Goal: Transaction & Acquisition: Purchase product/service

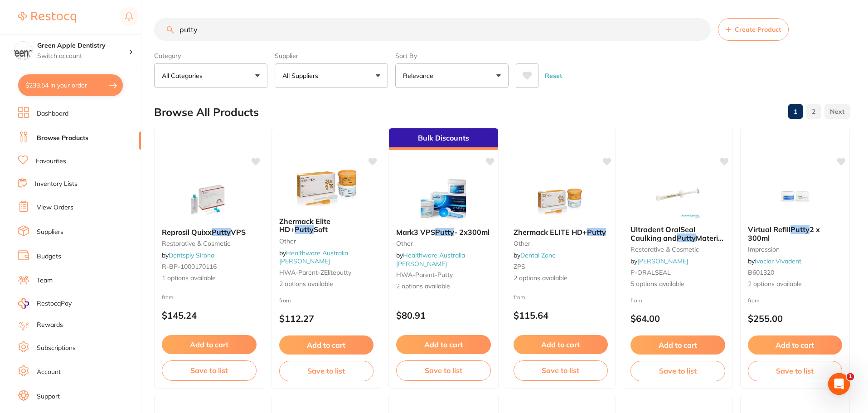
type input "putty"
click at [372, 78] on button "All Suppliers" at bounding box center [331, 75] width 113 height 24
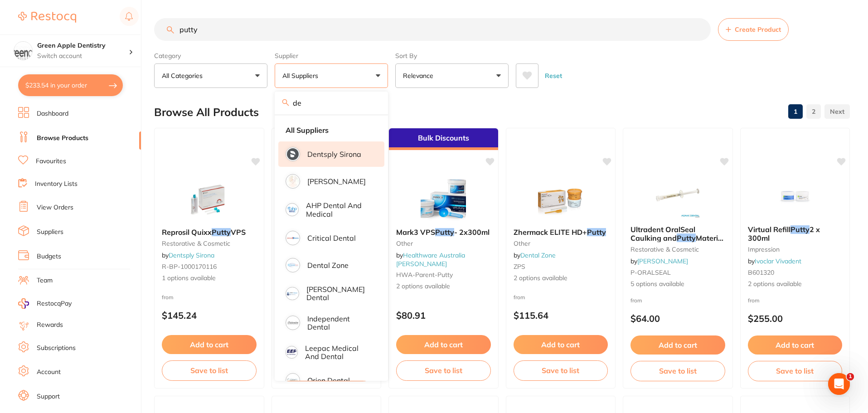
type input "de"
click at [350, 155] on p "Dentsply Sirona" at bounding box center [334, 154] width 54 height 8
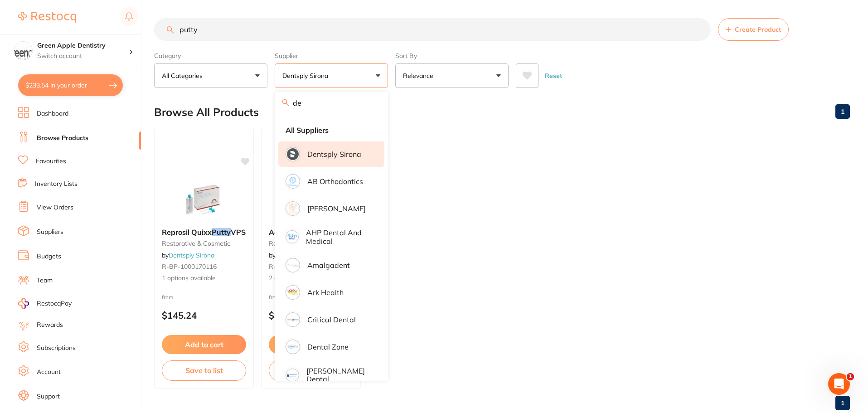
click at [459, 167] on ul "Reprosil Quixx Putty VPS restorative & cosmetic by Dentsply Sirona R-BP-1000170…" at bounding box center [502, 258] width 696 height 261
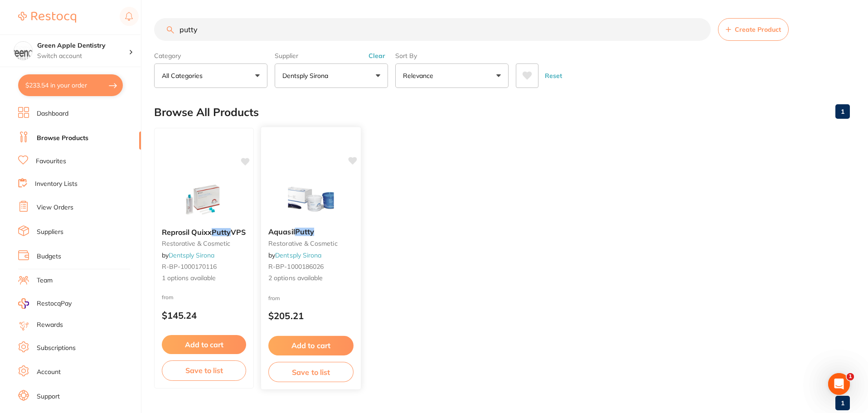
click at [317, 343] on button "Add to cart" at bounding box center [310, 345] width 85 height 19
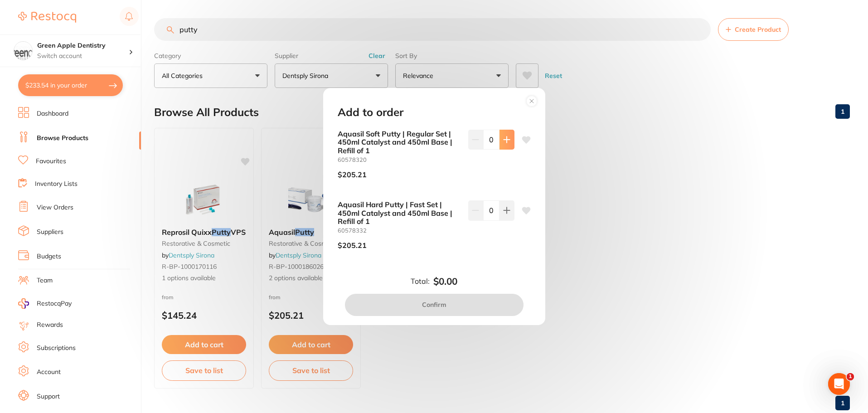
click at [508, 135] on button at bounding box center [507, 140] width 15 height 20
type input "1"
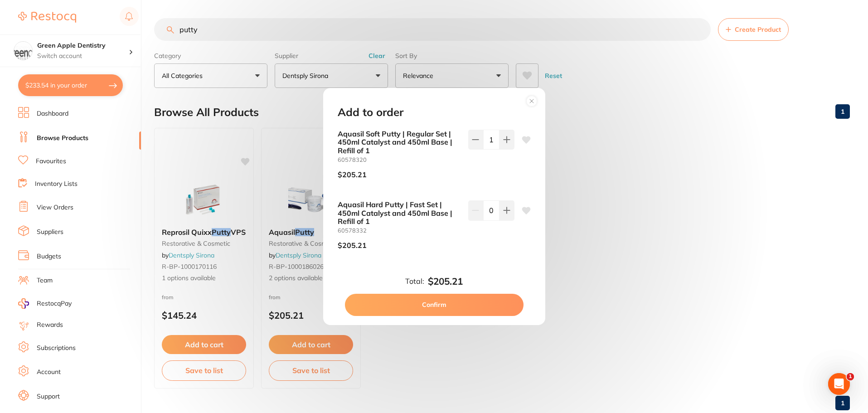
click at [458, 302] on button "Confirm" at bounding box center [434, 305] width 179 height 22
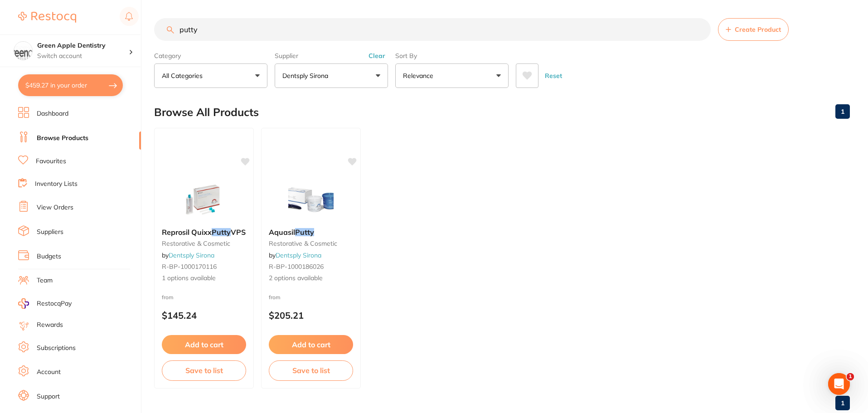
click at [291, 23] on input "putty" at bounding box center [432, 29] width 557 height 23
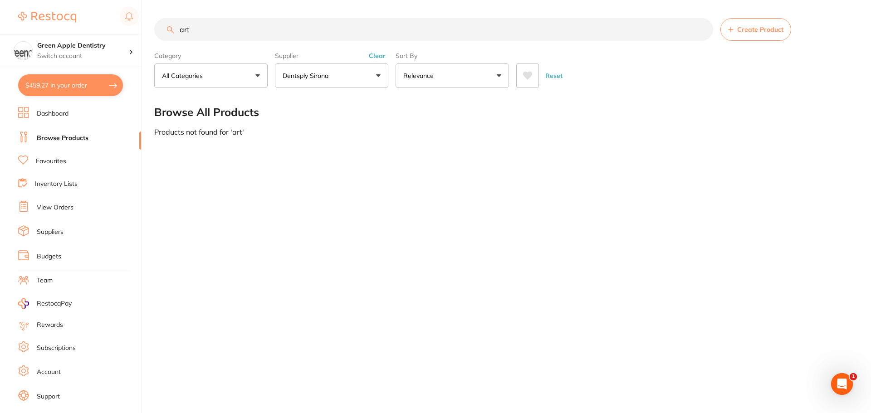
click at [336, 73] on button "Dentsply Sirona" at bounding box center [331, 75] width 113 height 24
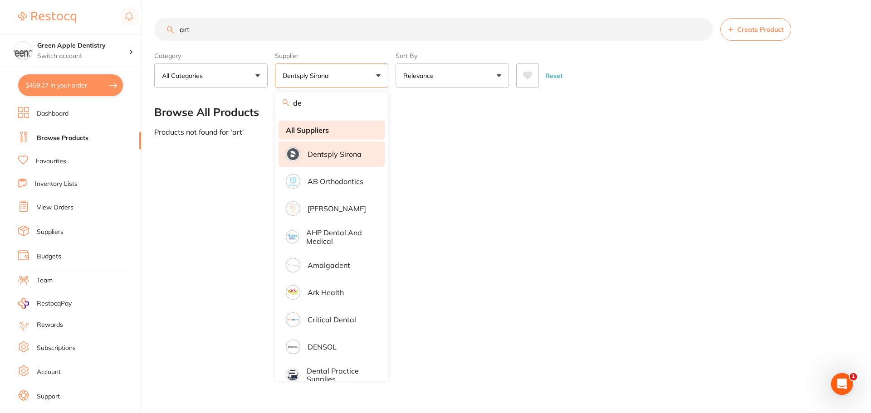
click at [299, 125] on li "All Suppliers" at bounding box center [331, 130] width 106 height 19
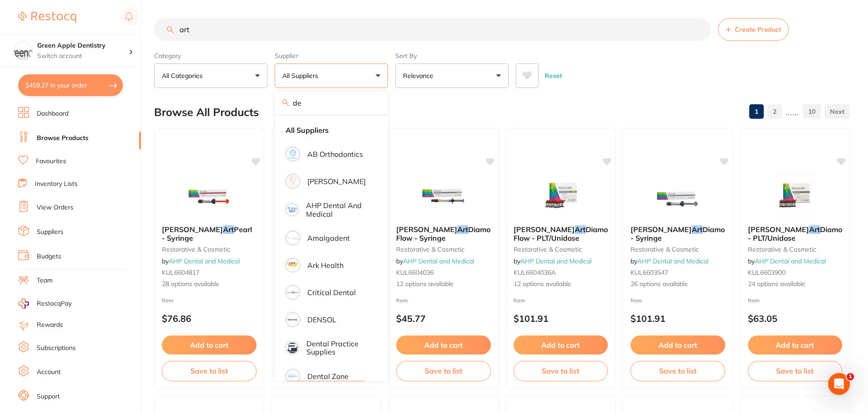
click at [261, 29] on input "art" at bounding box center [432, 29] width 557 height 23
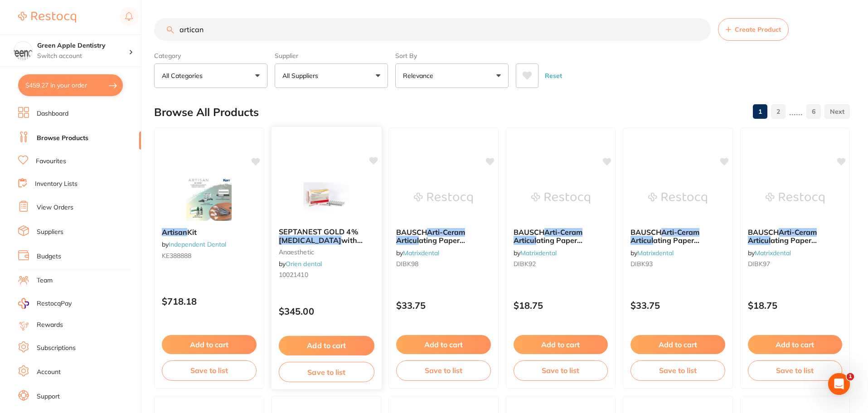
type input "artican"
click at [338, 209] on img at bounding box center [326, 198] width 59 height 46
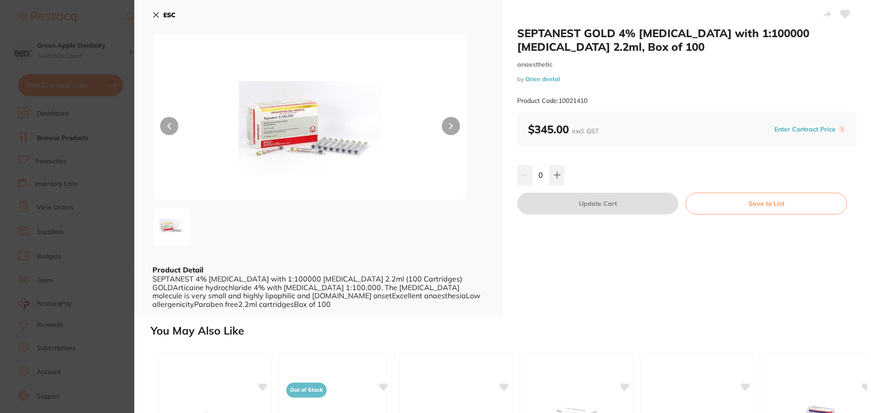
click at [167, 14] on b "ESC" at bounding box center [169, 15] width 12 height 8
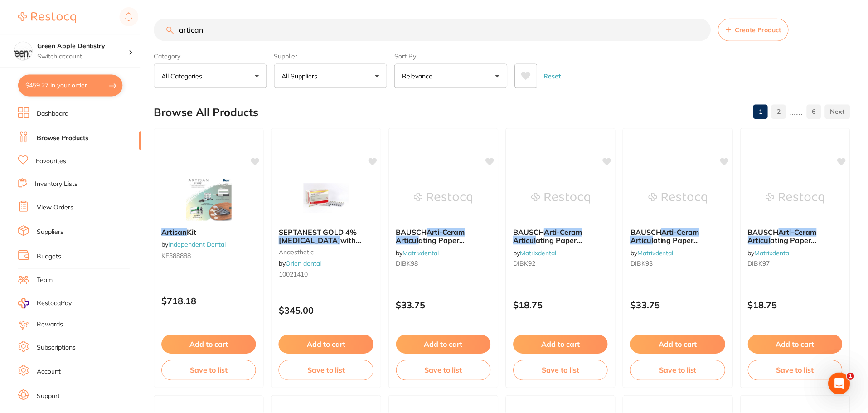
scroll to position [1, 0]
click at [356, 80] on button "All Suppliers" at bounding box center [331, 75] width 113 height 24
type input "d"
type input "hen"
click at [335, 150] on p "[PERSON_NAME]" at bounding box center [336, 153] width 58 height 8
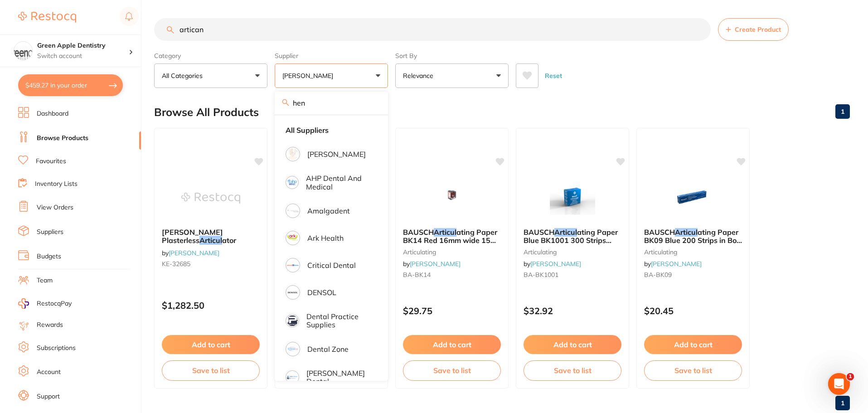
scroll to position [0, 0]
click at [614, 79] on div "Reset" at bounding box center [679, 72] width 327 height 32
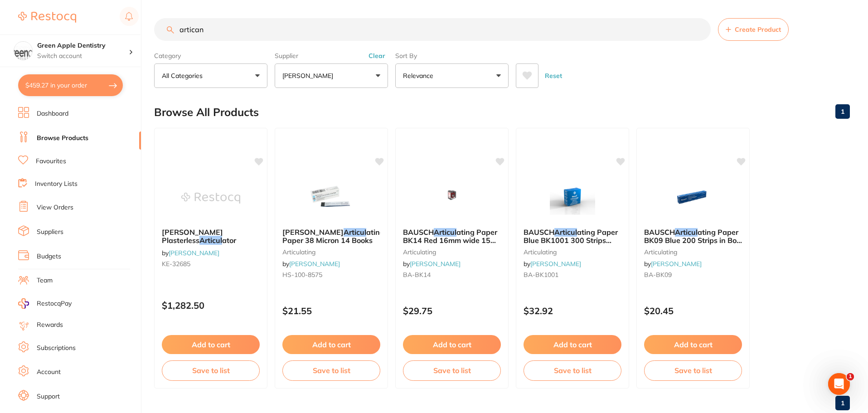
click at [392, 31] on input "artican" at bounding box center [432, 29] width 557 height 23
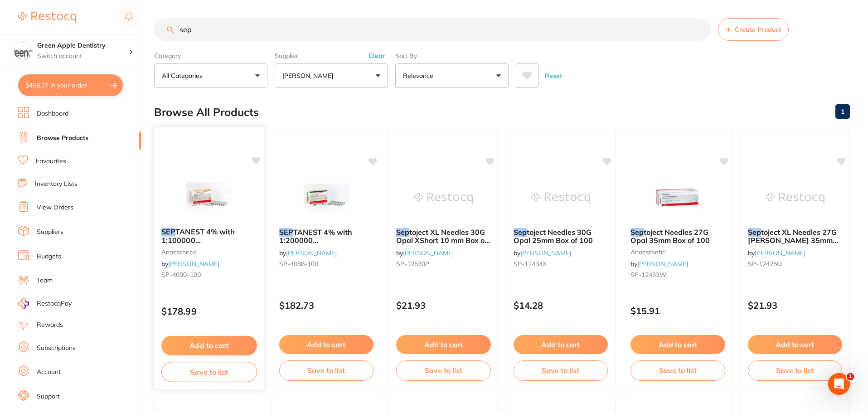
type input "sep"
click at [240, 200] on div at bounding box center [209, 198] width 110 height 46
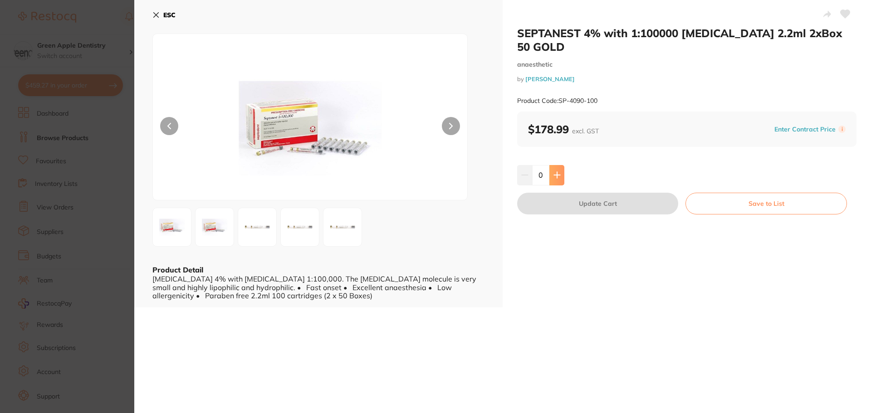
click at [556, 172] on icon at bounding box center [557, 175] width 6 height 6
type input "1"
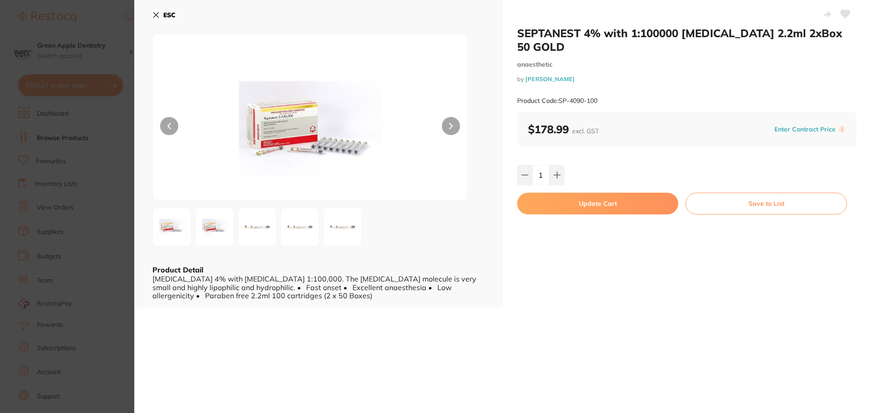
click at [609, 193] on button "Update Cart" at bounding box center [597, 204] width 161 height 22
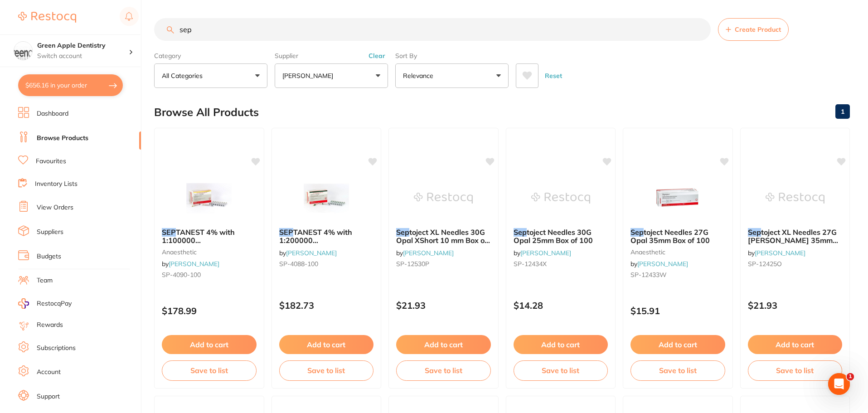
click at [291, 30] on input "sep" at bounding box center [432, 29] width 557 height 23
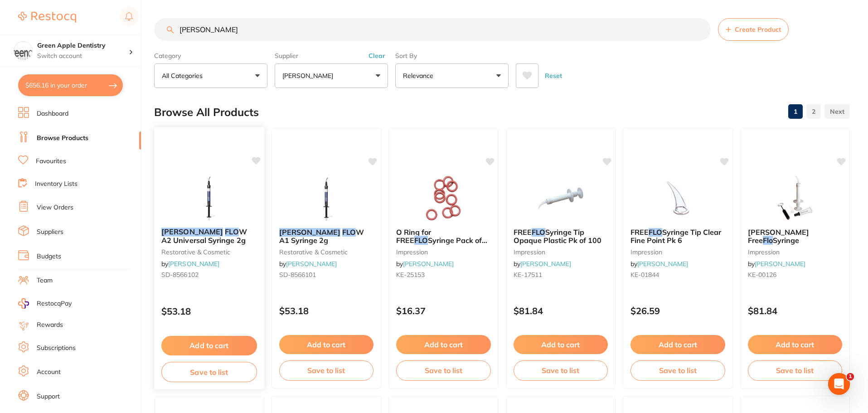
type input "[PERSON_NAME]"
click at [206, 342] on button "Add to cart" at bounding box center [209, 345] width 96 height 19
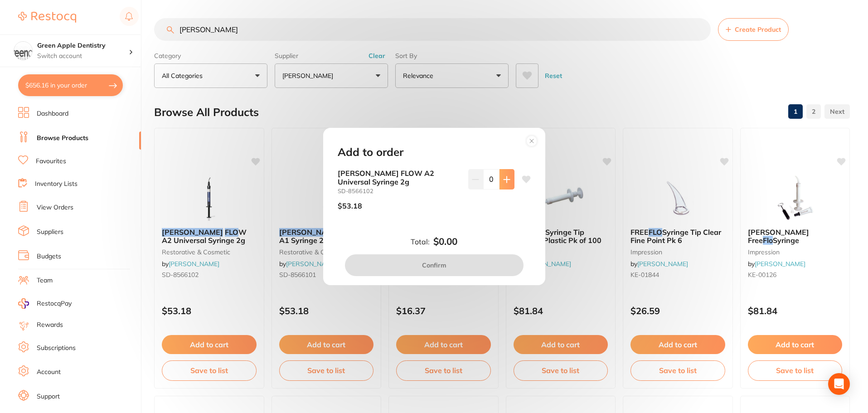
click at [506, 175] on button at bounding box center [507, 179] width 15 height 20
type input "2"
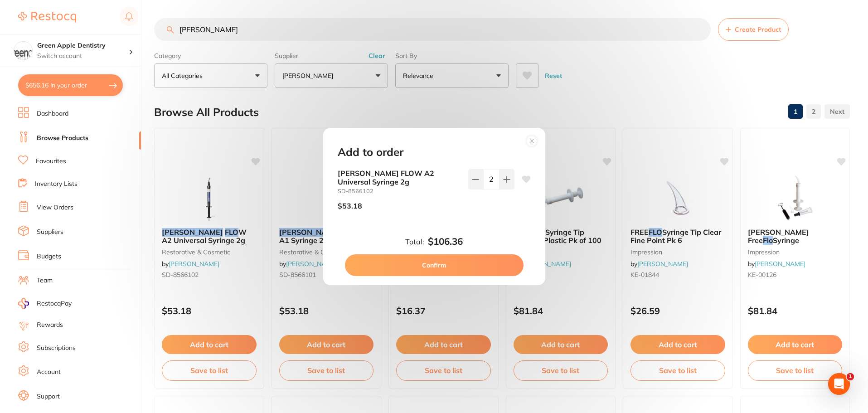
click at [463, 261] on button "Confirm" at bounding box center [434, 265] width 179 height 22
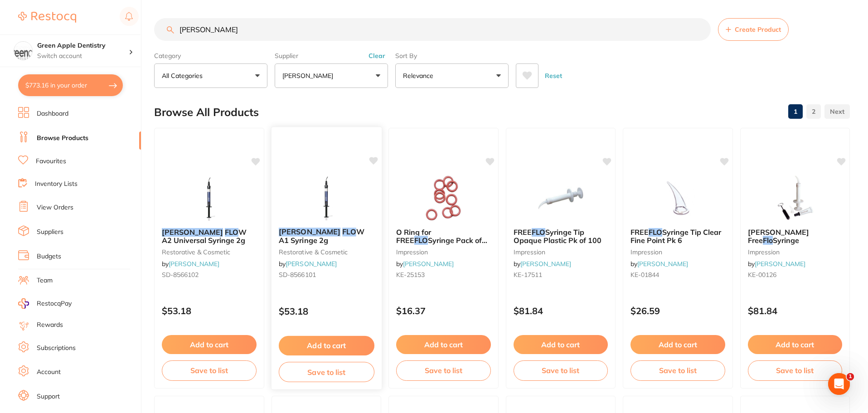
click at [323, 344] on button "Add to cart" at bounding box center [326, 345] width 96 height 19
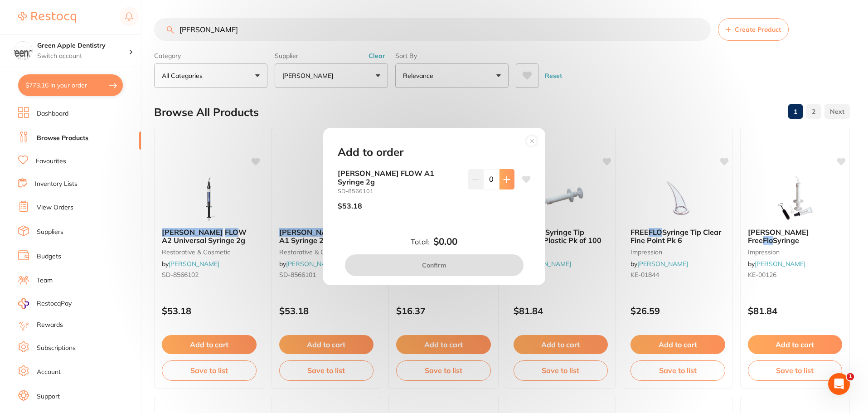
click at [504, 187] on button at bounding box center [507, 179] width 15 height 20
type input "1"
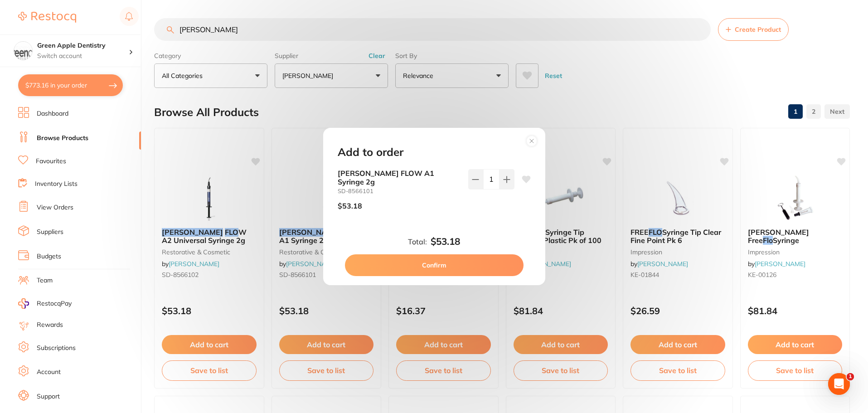
click at [455, 264] on button "Confirm" at bounding box center [434, 265] width 179 height 22
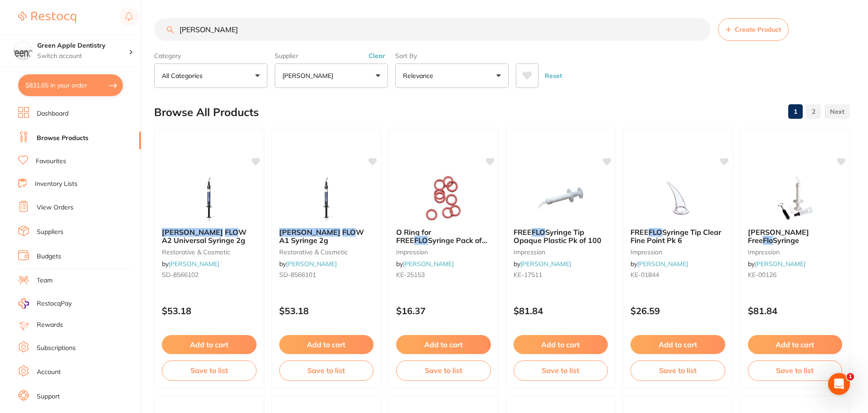
click at [250, 31] on input "[PERSON_NAME]" at bounding box center [432, 29] width 557 height 23
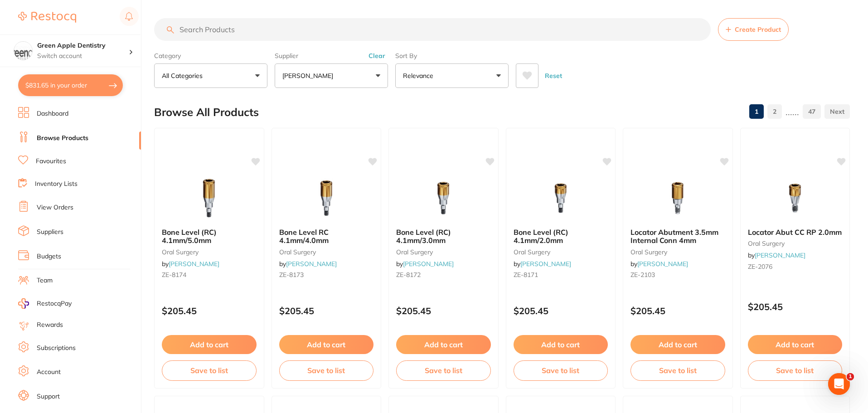
click at [297, 78] on p "[PERSON_NAME]" at bounding box center [310, 75] width 54 height 9
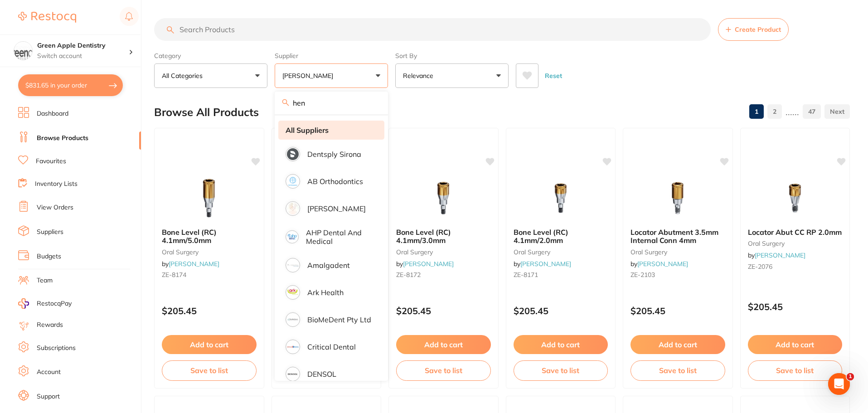
click at [318, 136] on li "All Suppliers" at bounding box center [331, 130] width 106 height 19
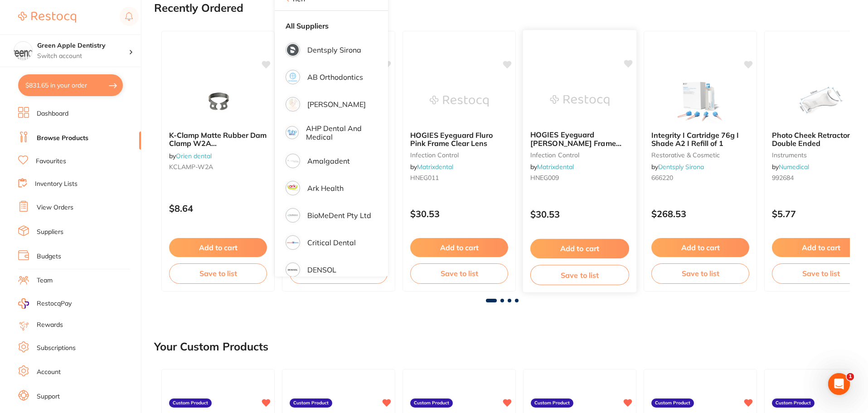
scroll to position [136, 0]
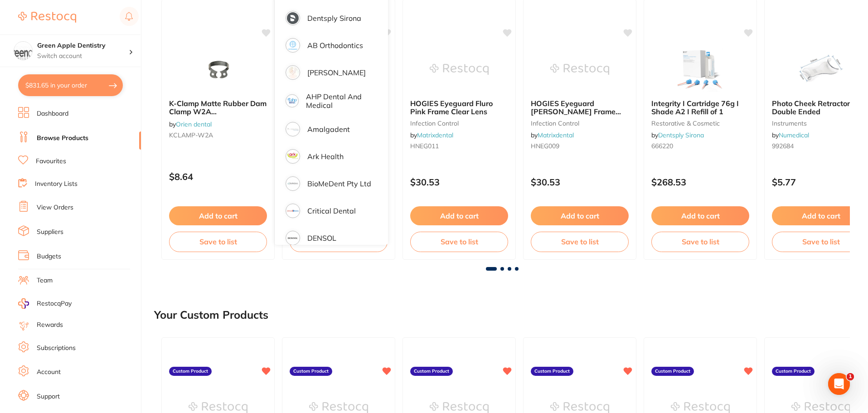
click at [531, 301] on div "Your Custom Products" at bounding box center [502, 315] width 696 height 30
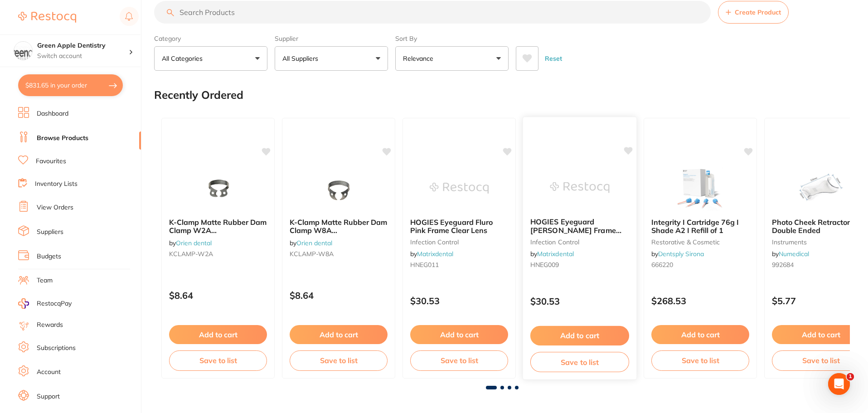
scroll to position [0, 0]
